Goal: Task Accomplishment & Management: Use online tool/utility

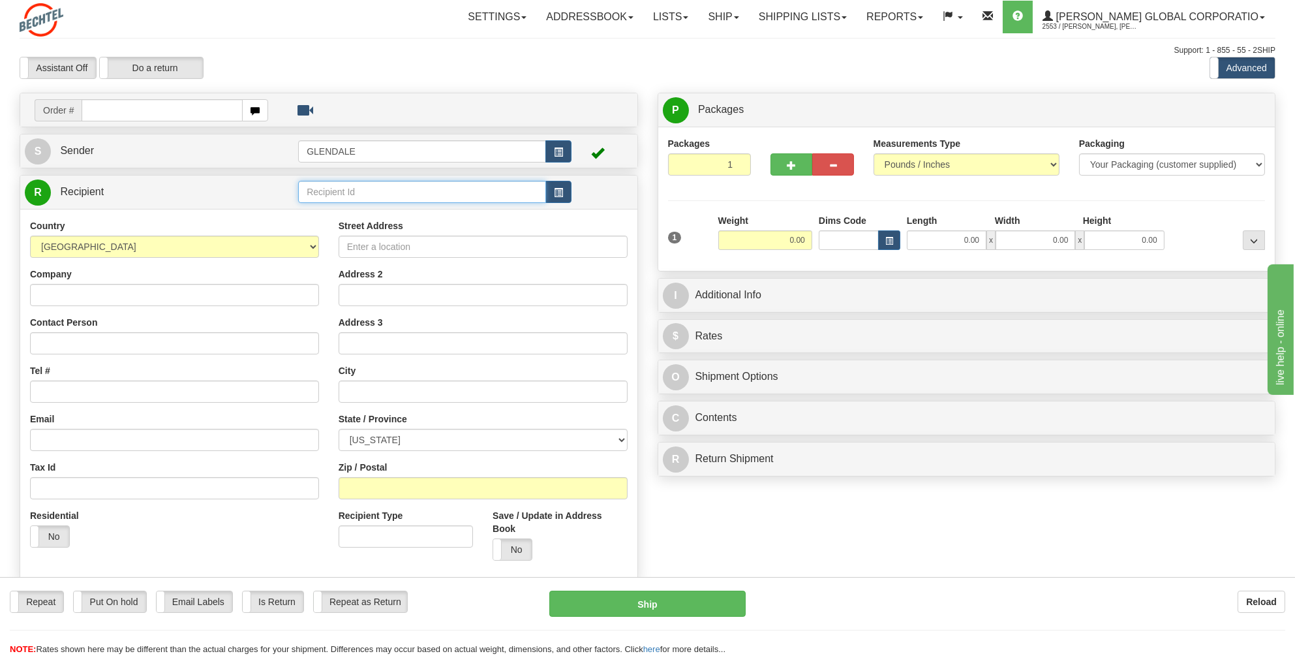
click at [307, 186] on input "text" at bounding box center [422, 192] width 248 height 22
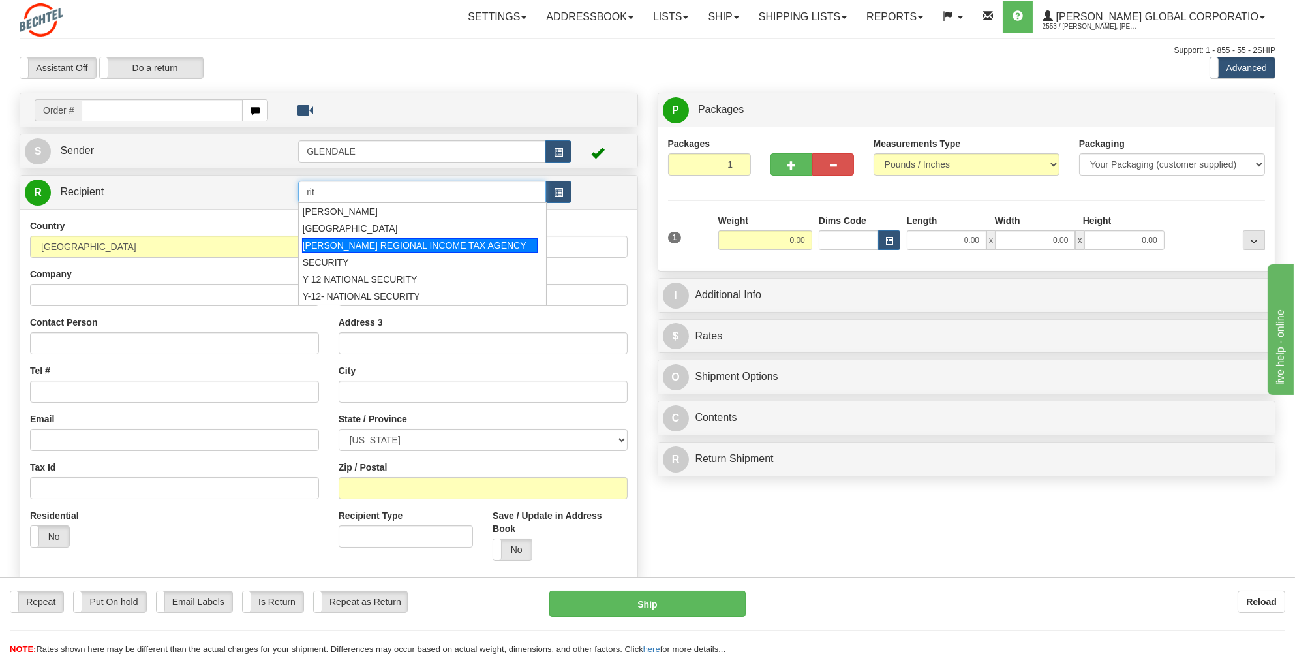
click at [421, 241] on div "[PERSON_NAME] REGIONAL INCOME TAX AGENCY" at bounding box center [420, 245] width 236 height 14
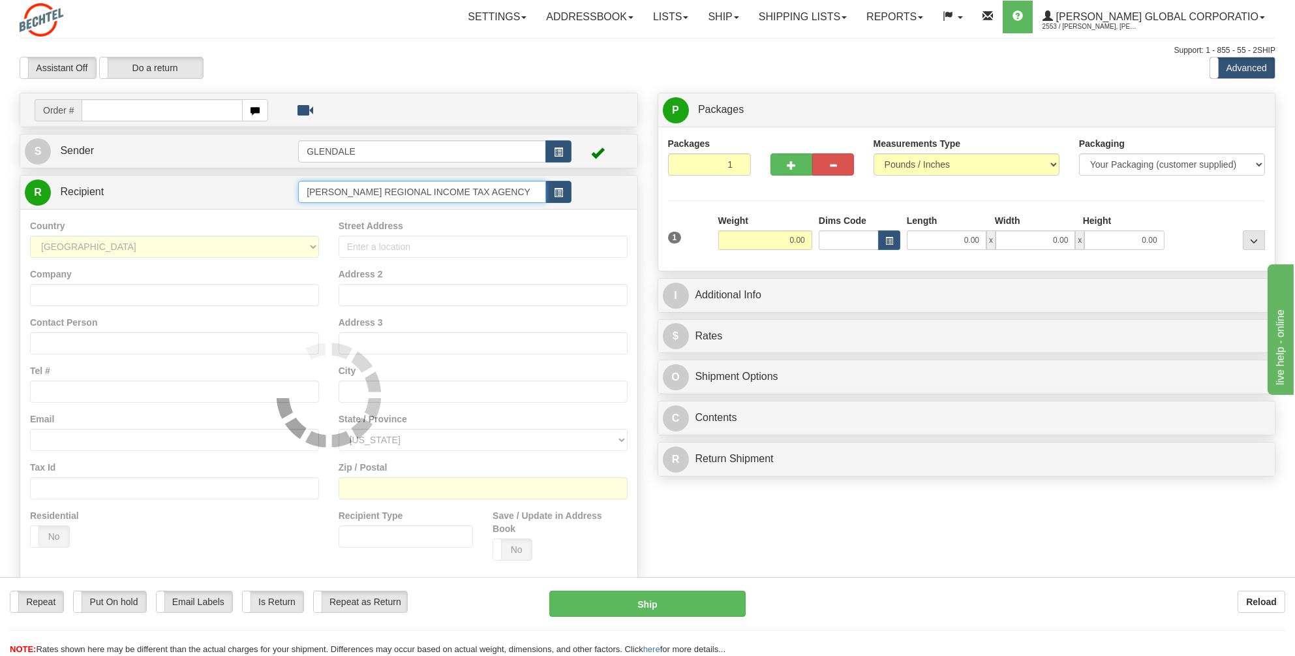
type input "[PERSON_NAME] REGIONAL INCOME TAX AGENCY"
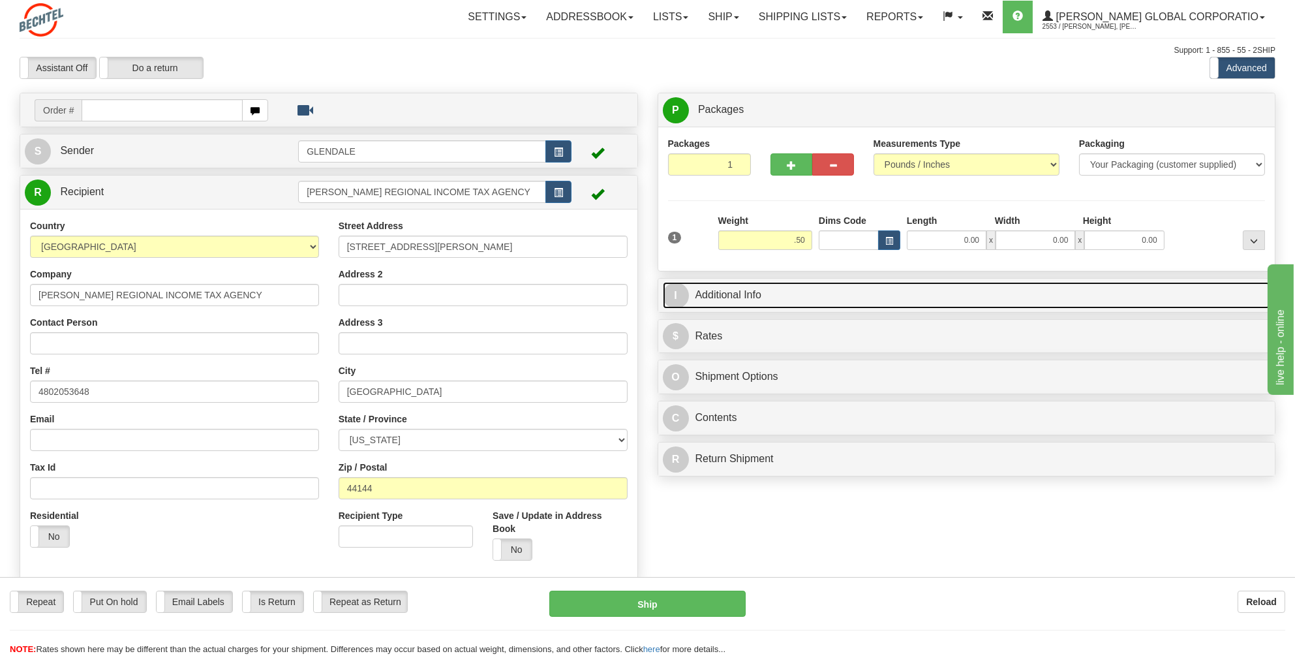
type input "0.50"
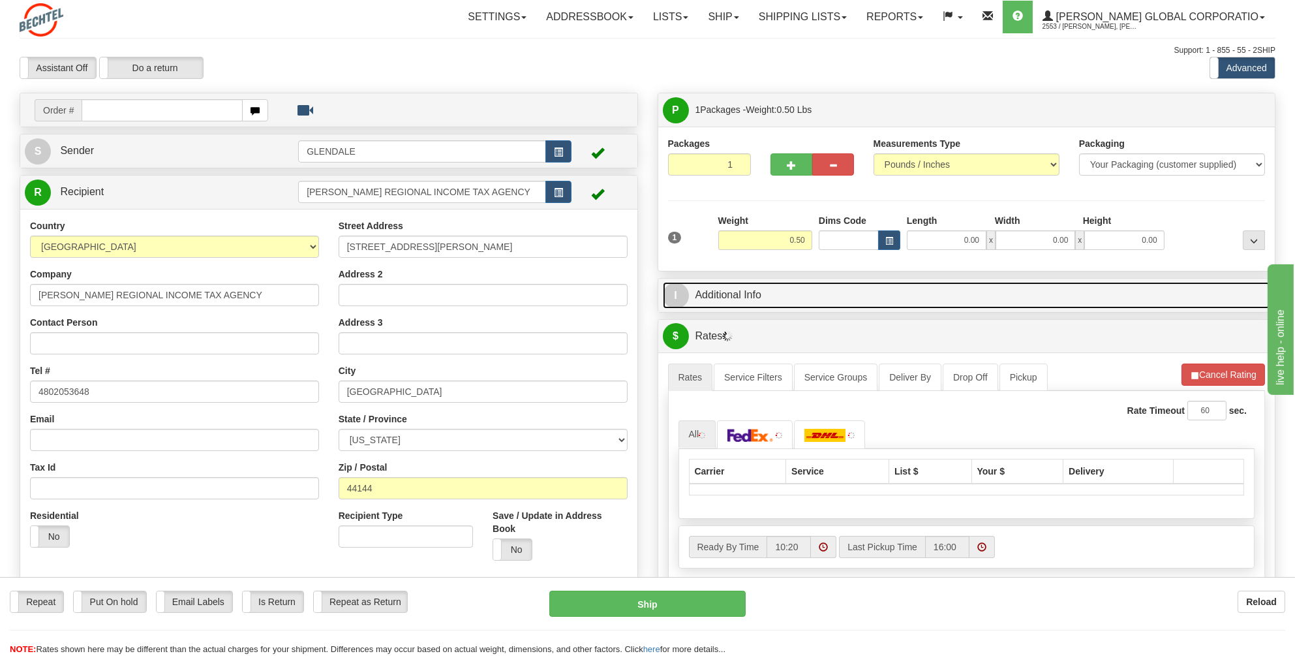
click at [744, 293] on link "I Additional Info" at bounding box center [967, 295] width 608 height 27
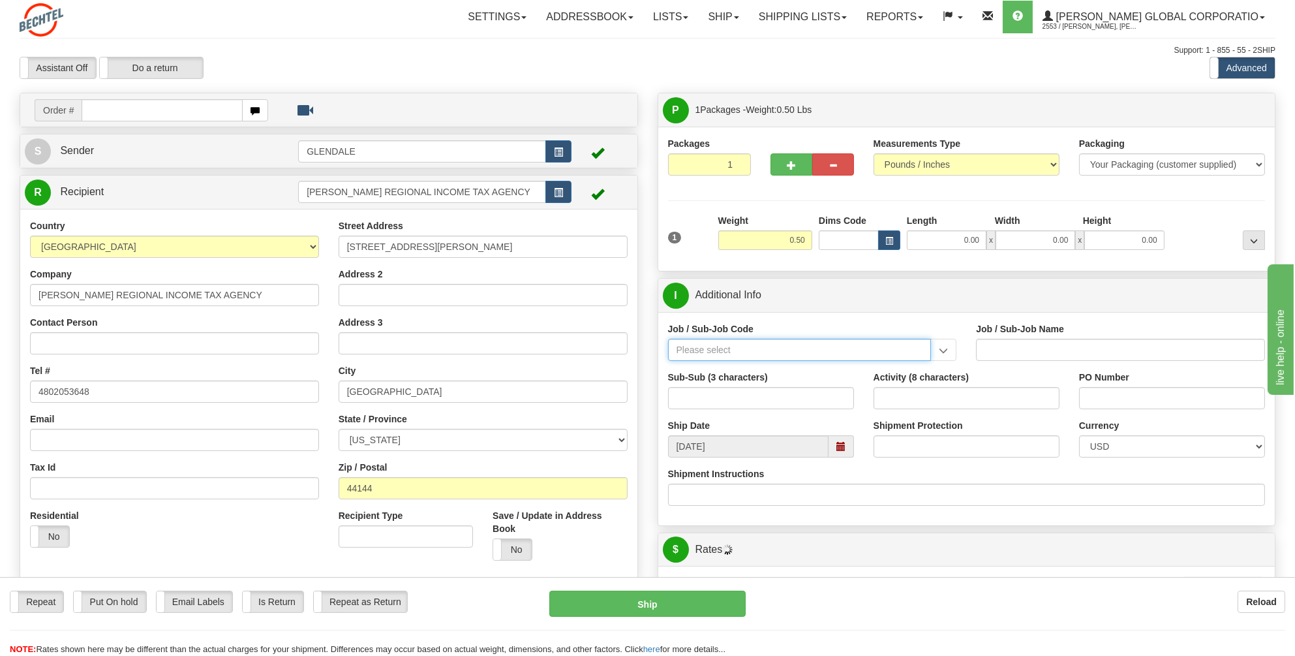
click at [685, 348] on input "Job / Sub-Job Code" at bounding box center [800, 350] width 264 height 22
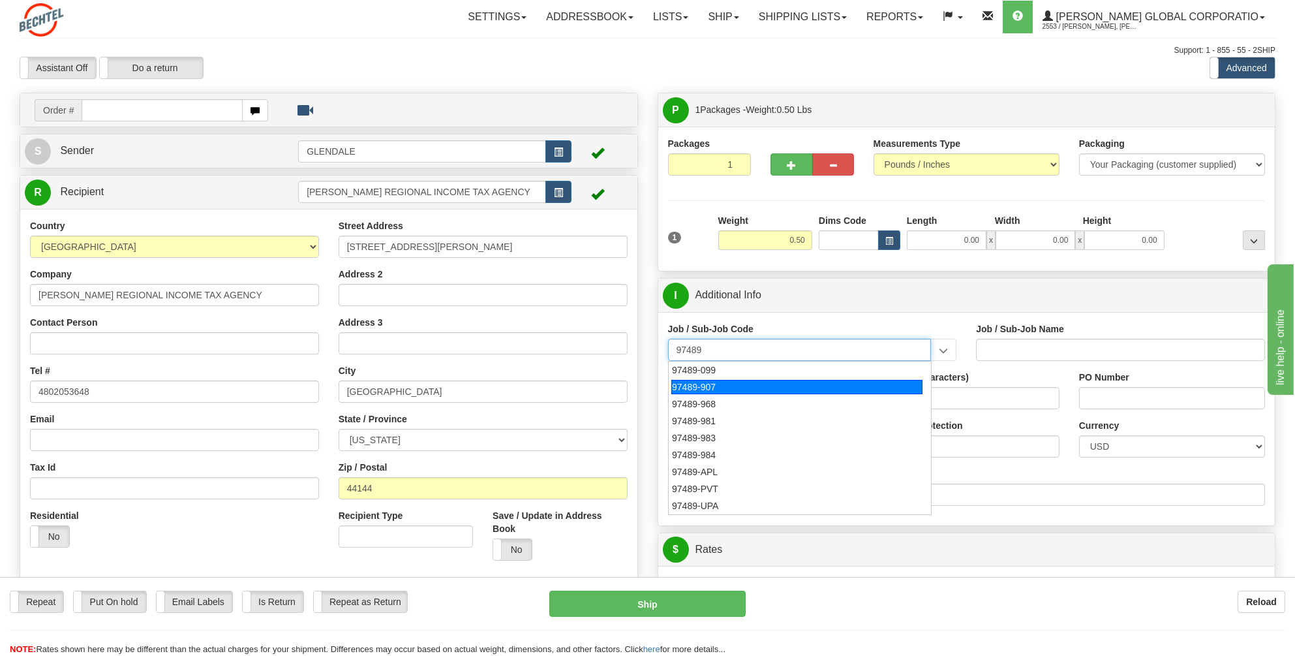
click at [681, 381] on div "97489-907" at bounding box center [796, 387] width 251 height 14
type input "97489-907"
type input "PAYROLL TAX - PAYROLL TAX COMPLIANCE"
type input "97489-907"
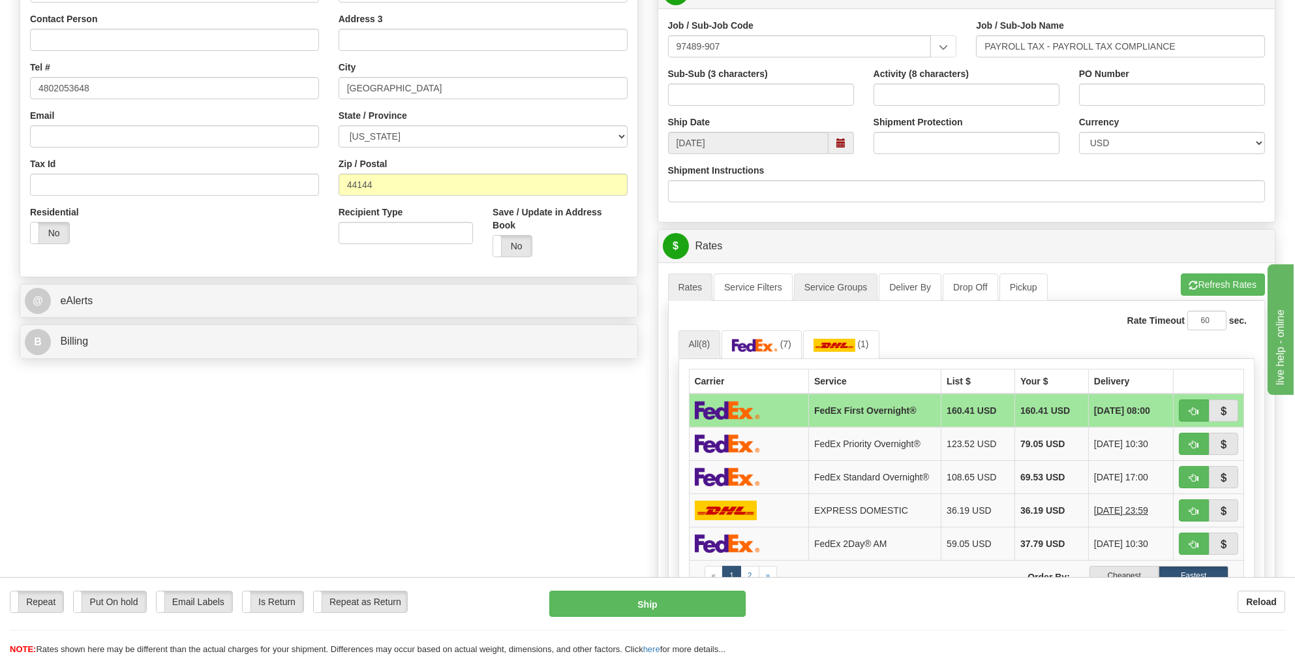
scroll to position [326, 0]
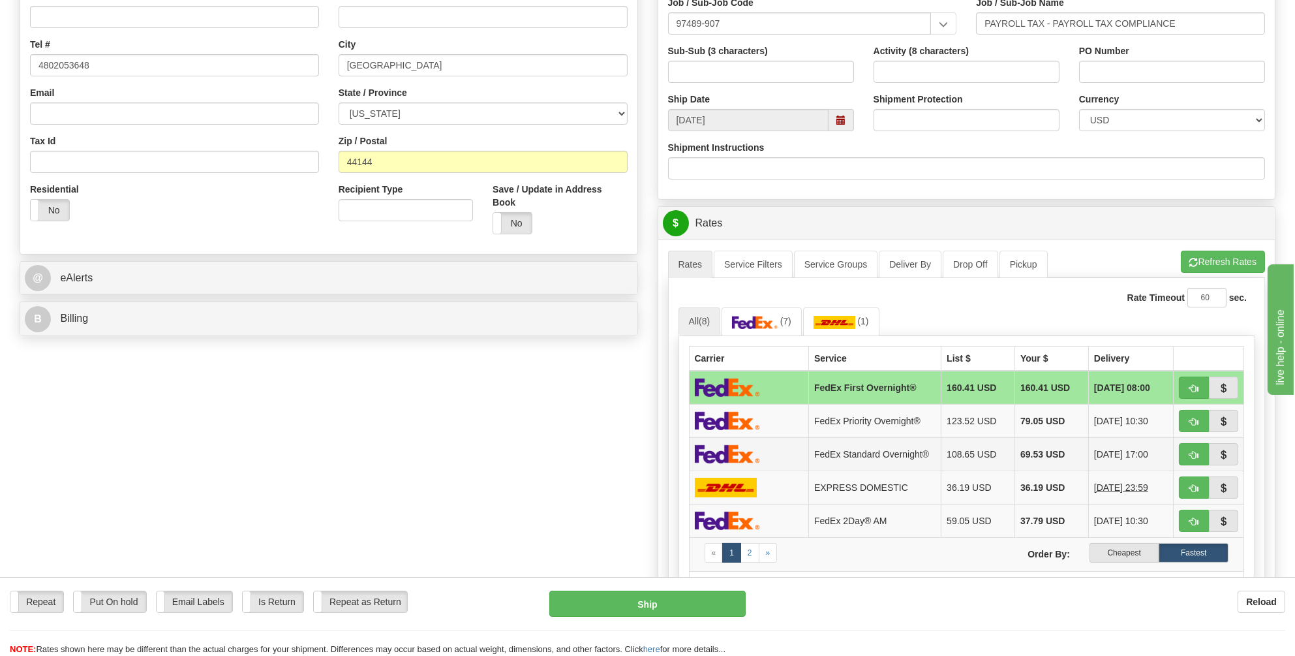
click at [728, 446] on img at bounding box center [727, 453] width 65 height 19
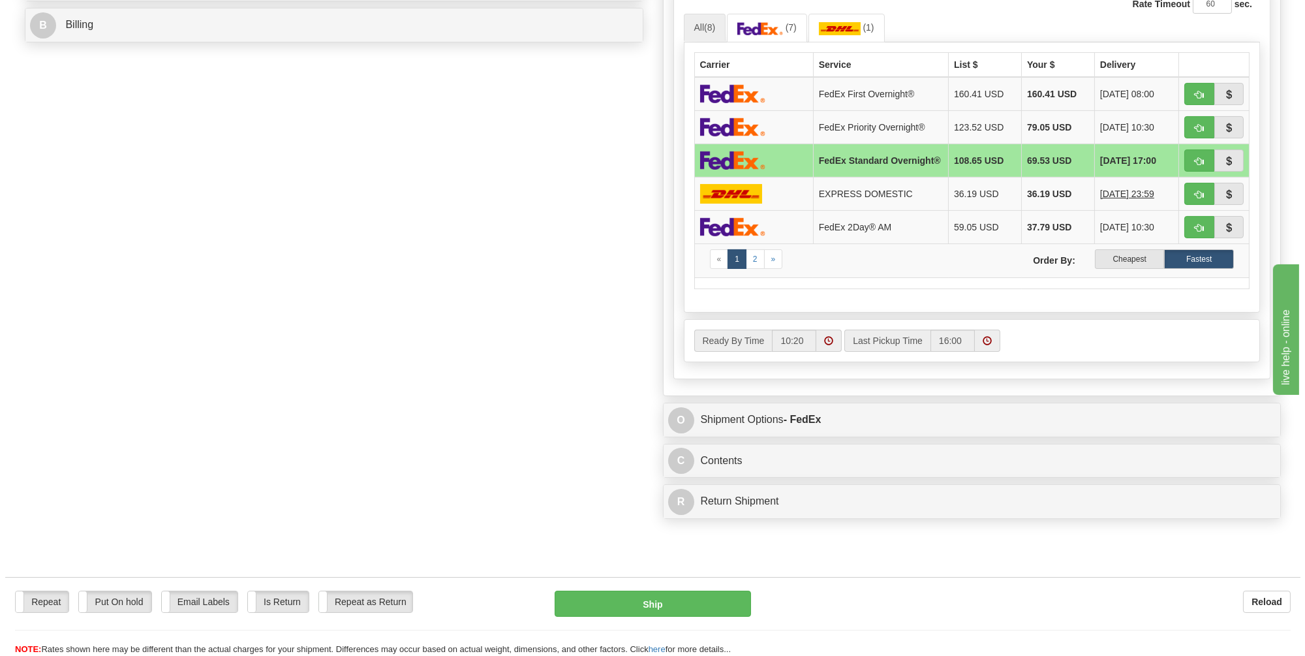
scroll to position [718, 0]
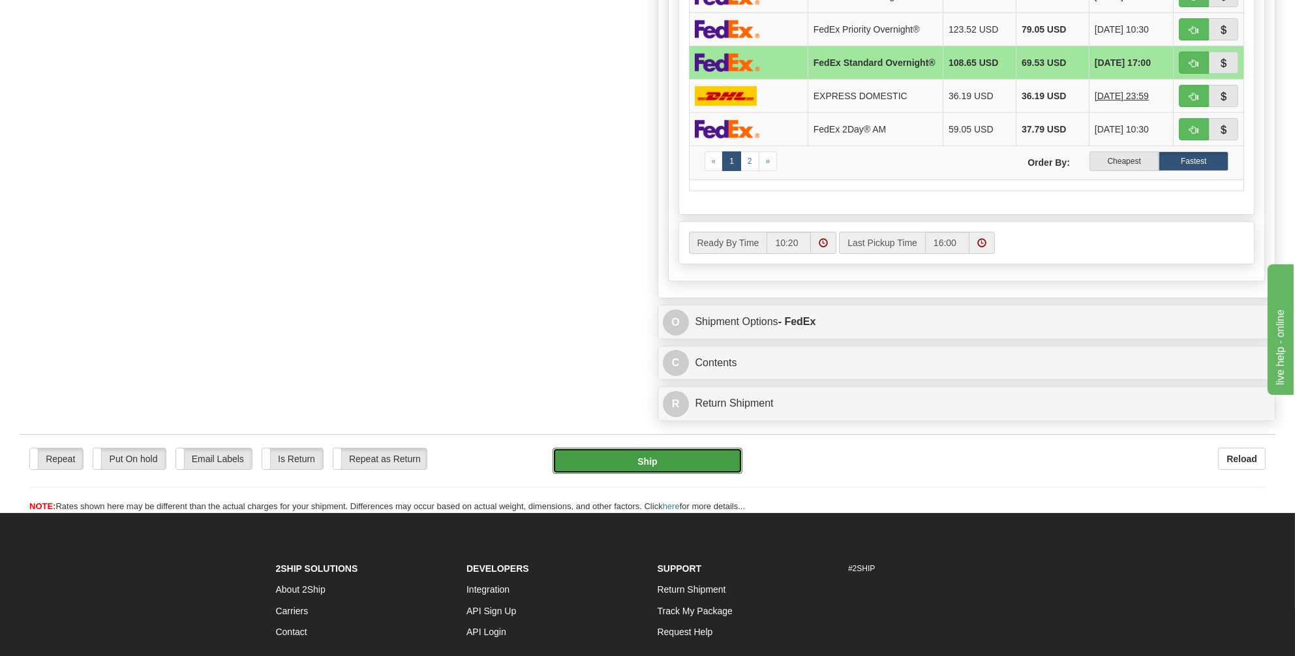
click at [640, 455] on button "Ship" at bounding box center [648, 461] width 190 height 26
type input "05"
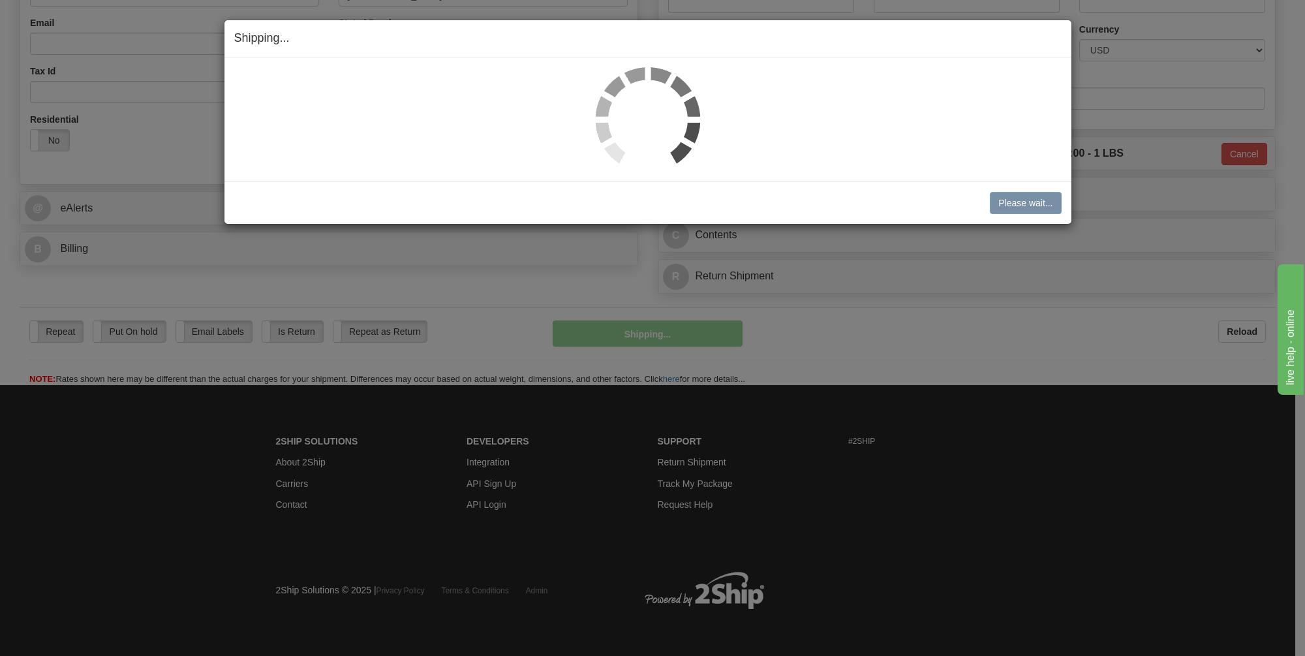
scroll to position [393, 0]
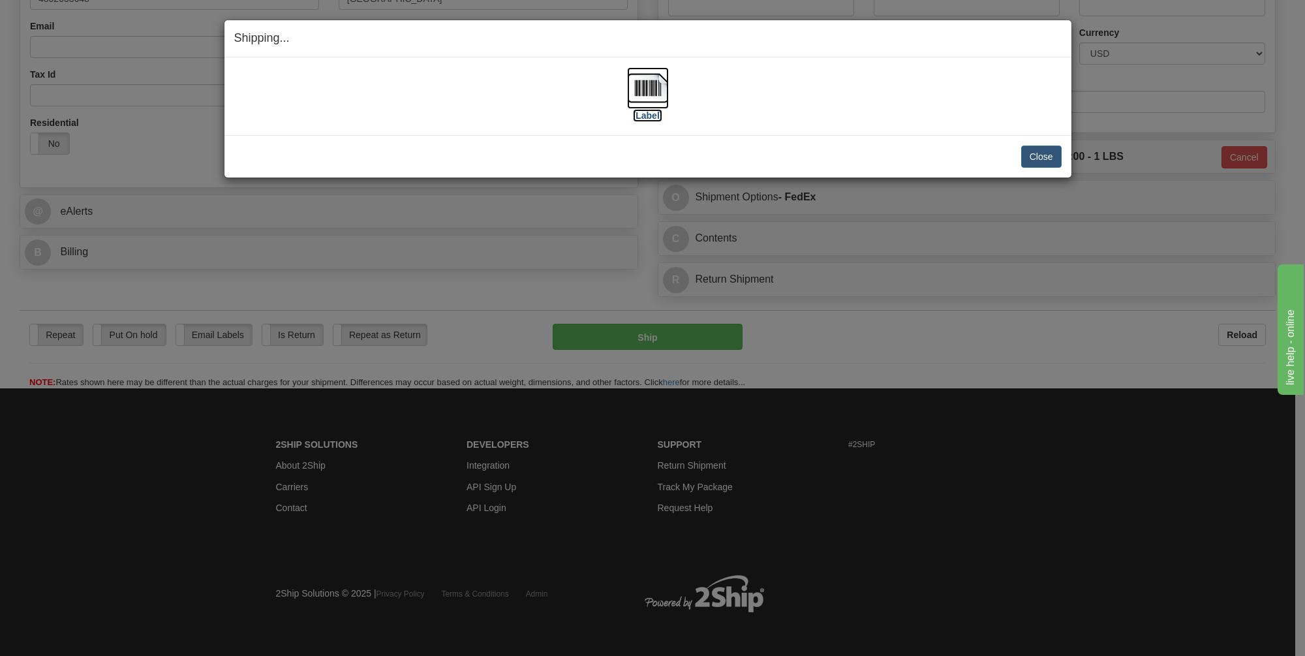
click at [643, 91] on img at bounding box center [648, 88] width 42 height 42
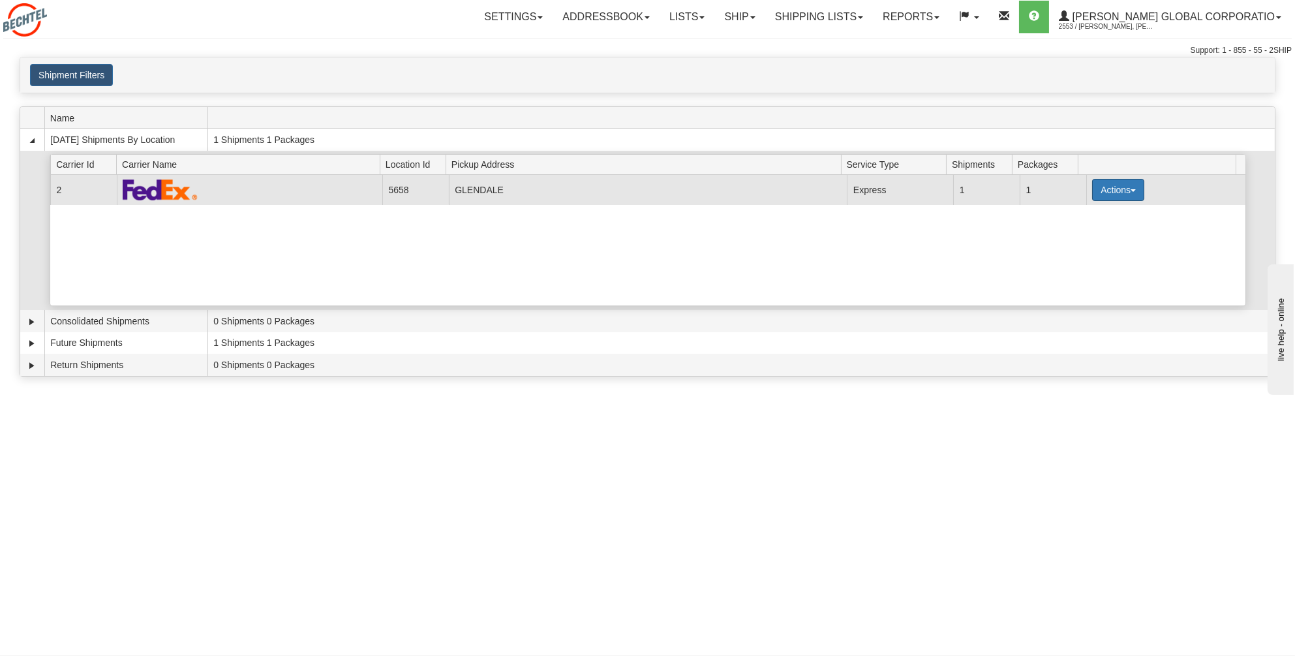
click at [1129, 184] on button "Actions" at bounding box center [1118, 190] width 52 height 22
click at [1073, 213] on span "Details" at bounding box center [1069, 213] width 35 height 9
